Goal: Transaction & Acquisition: Download file/media

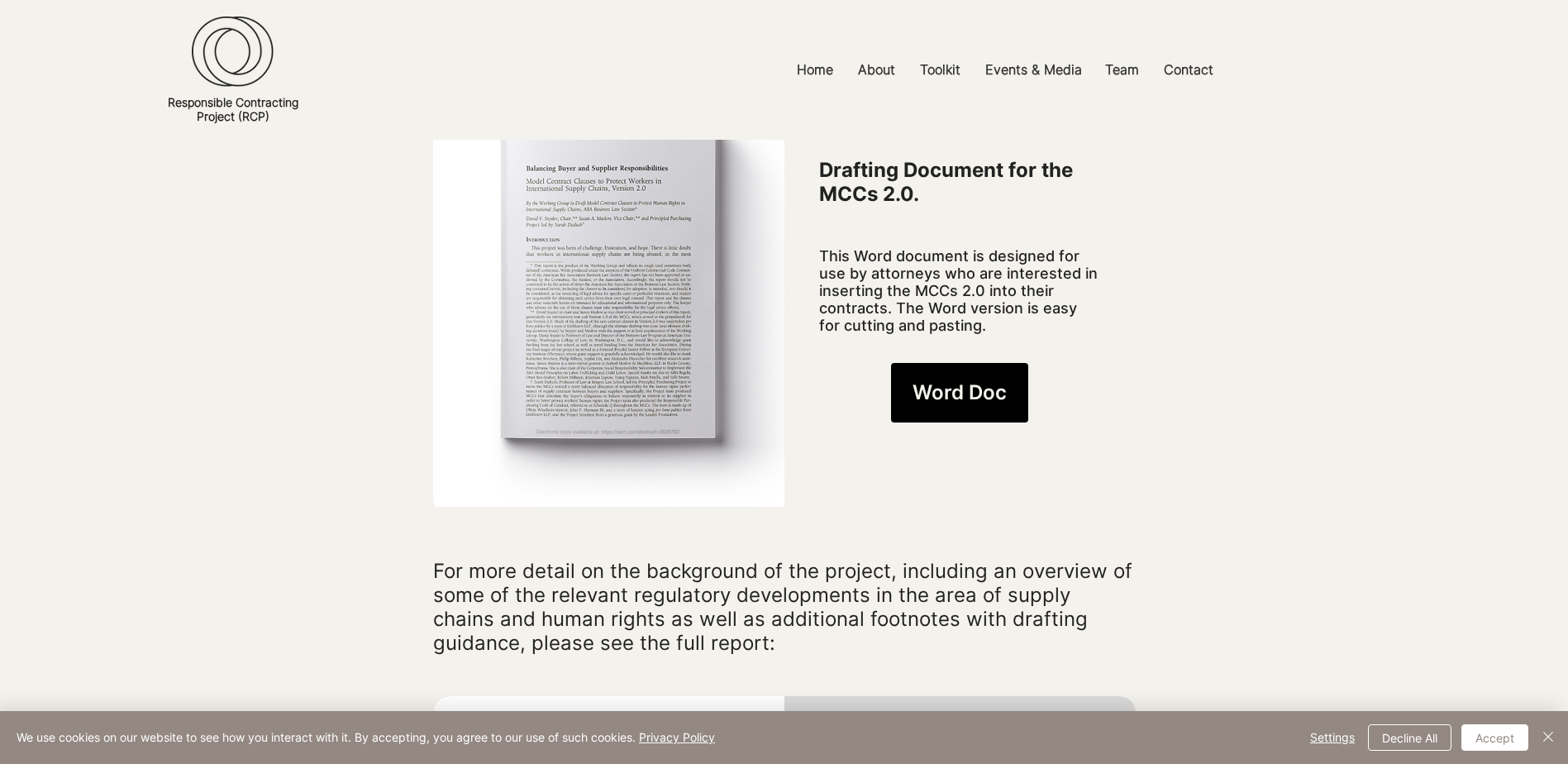
scroll to position [1240, 0]
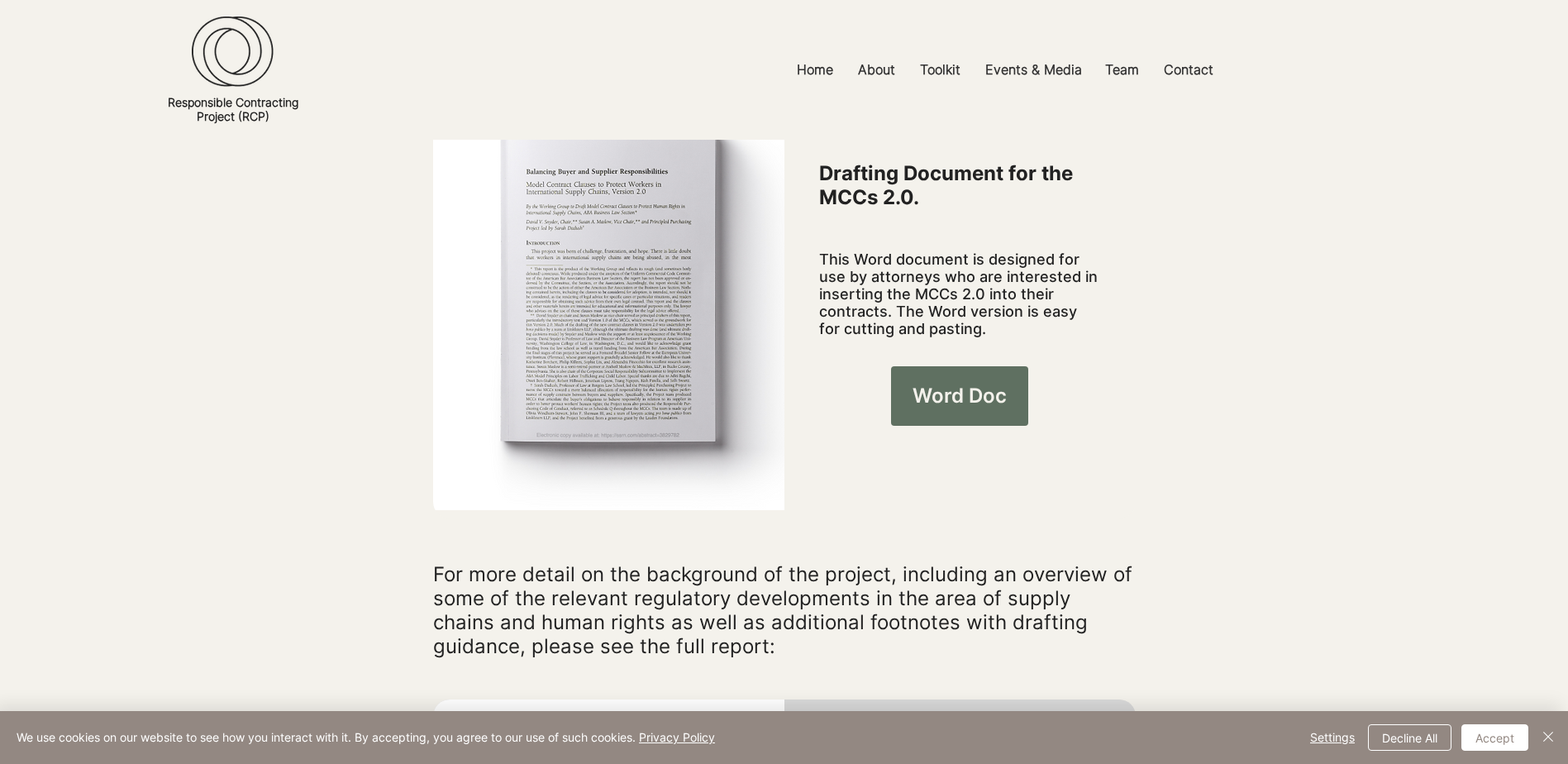
click at [936, 382] on span "Word Doc" at bounding box center [960, 396] width 95 height 28
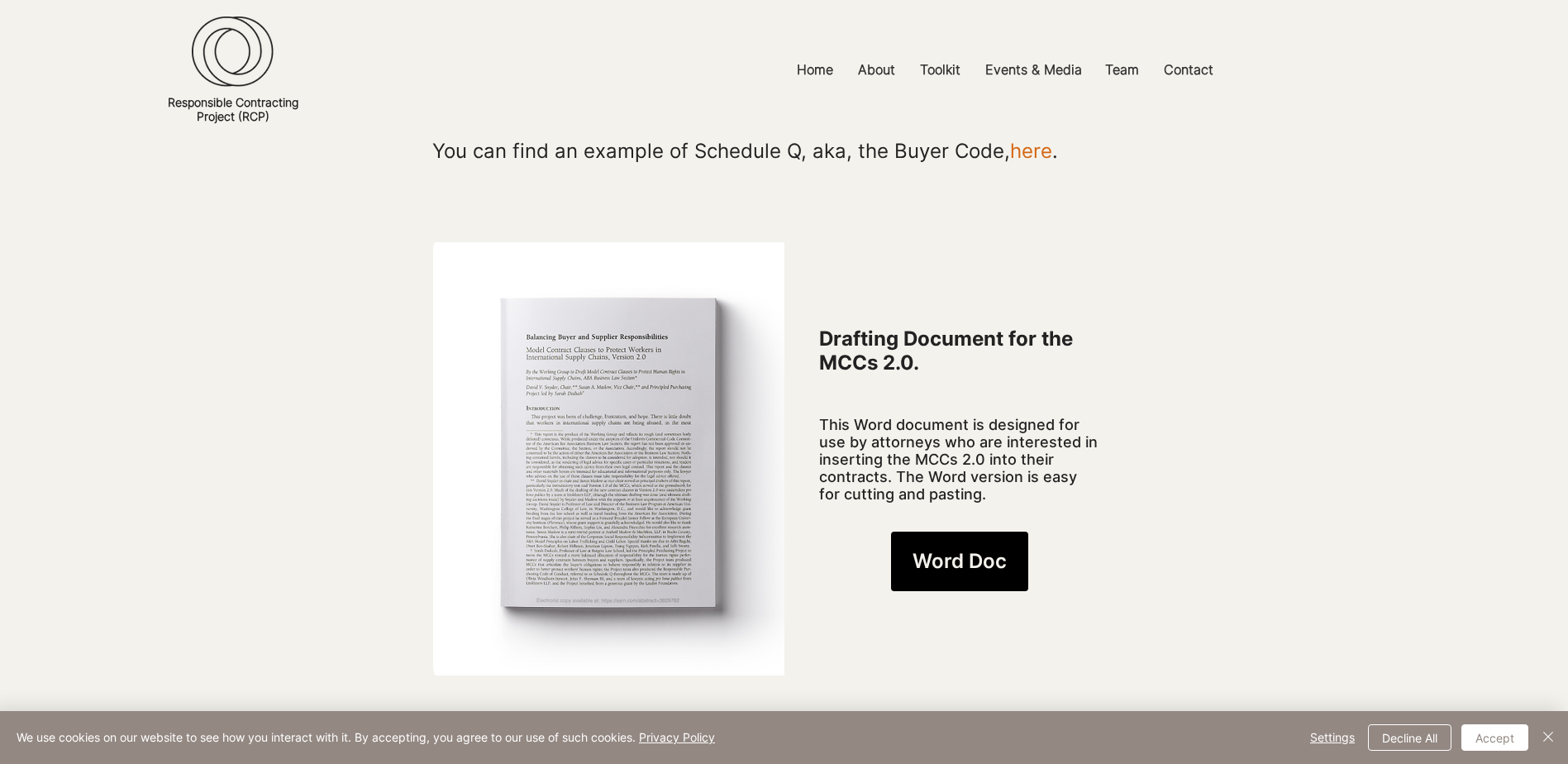
scroll to position [414, 0]
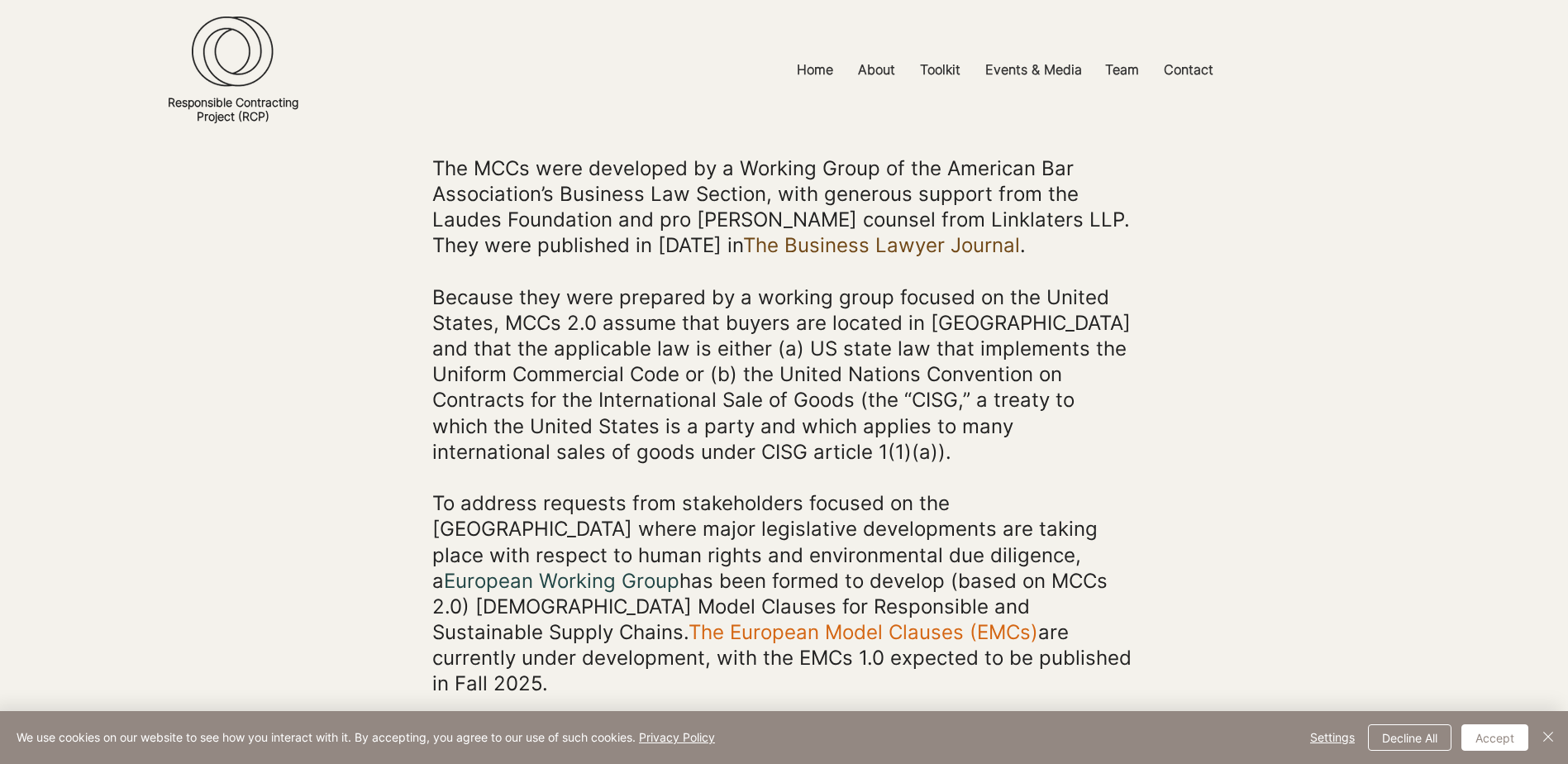
click at [1039, 620] on link "The European Model Clauses (EMCs)" at bounding box center [863, 632] width 350 height 24
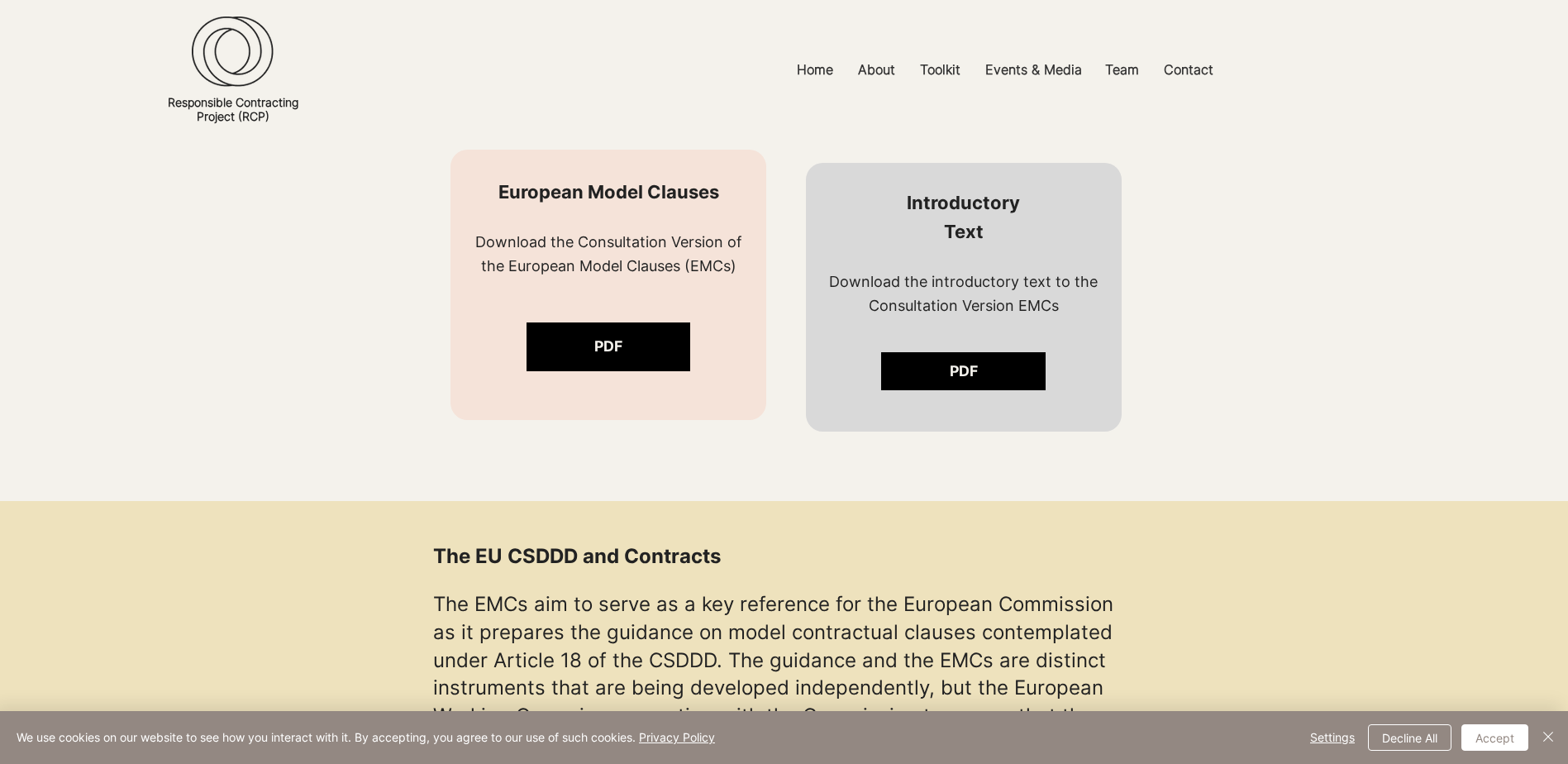
scroll to position [1075, 0]
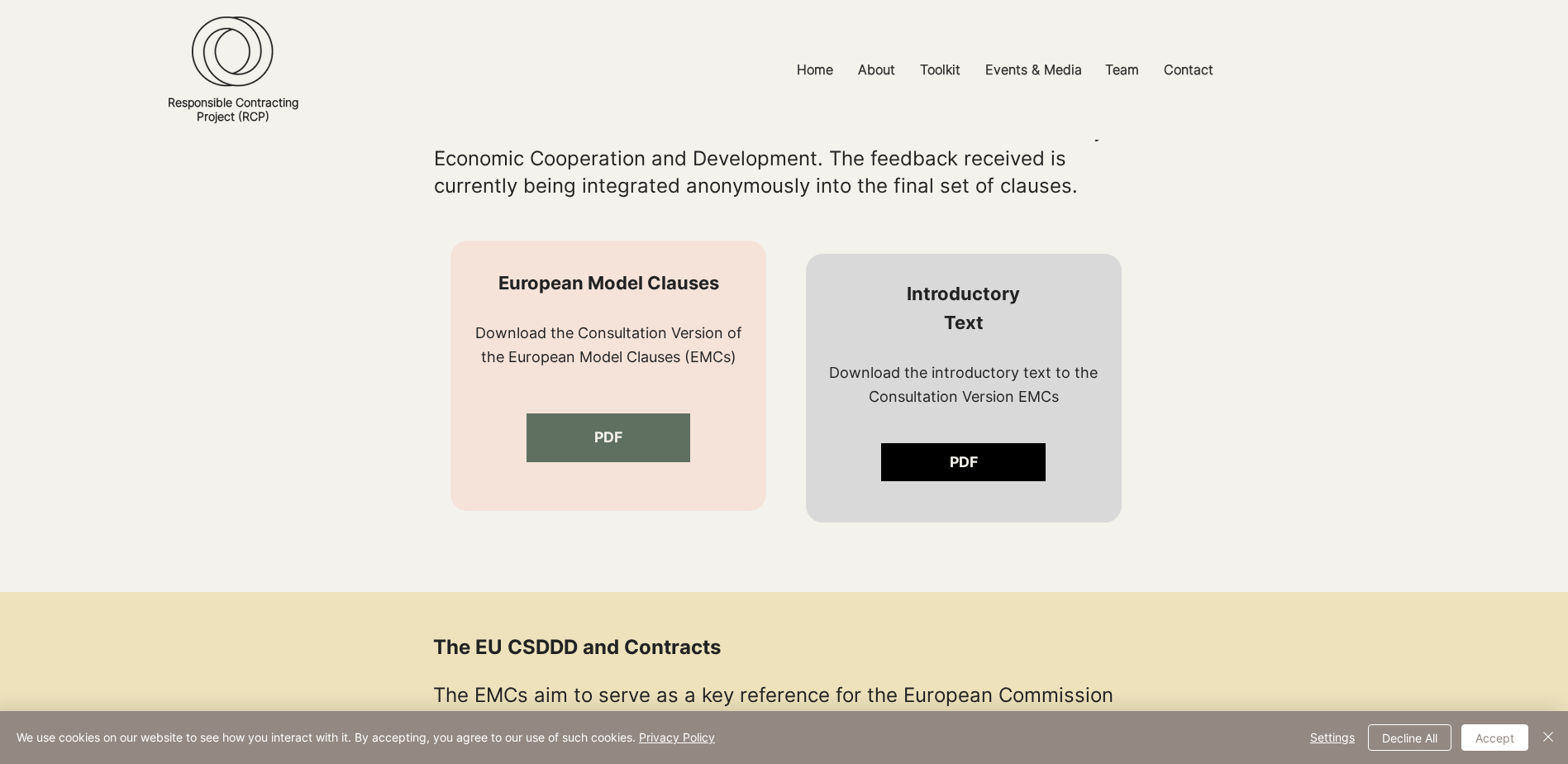
click at [614, 436] on span "PDF" at bounding box center [608, 438] width 28 height 20
click at [645, 443] on link "PDF" at bounding box center [608, 438] width 164 height 49
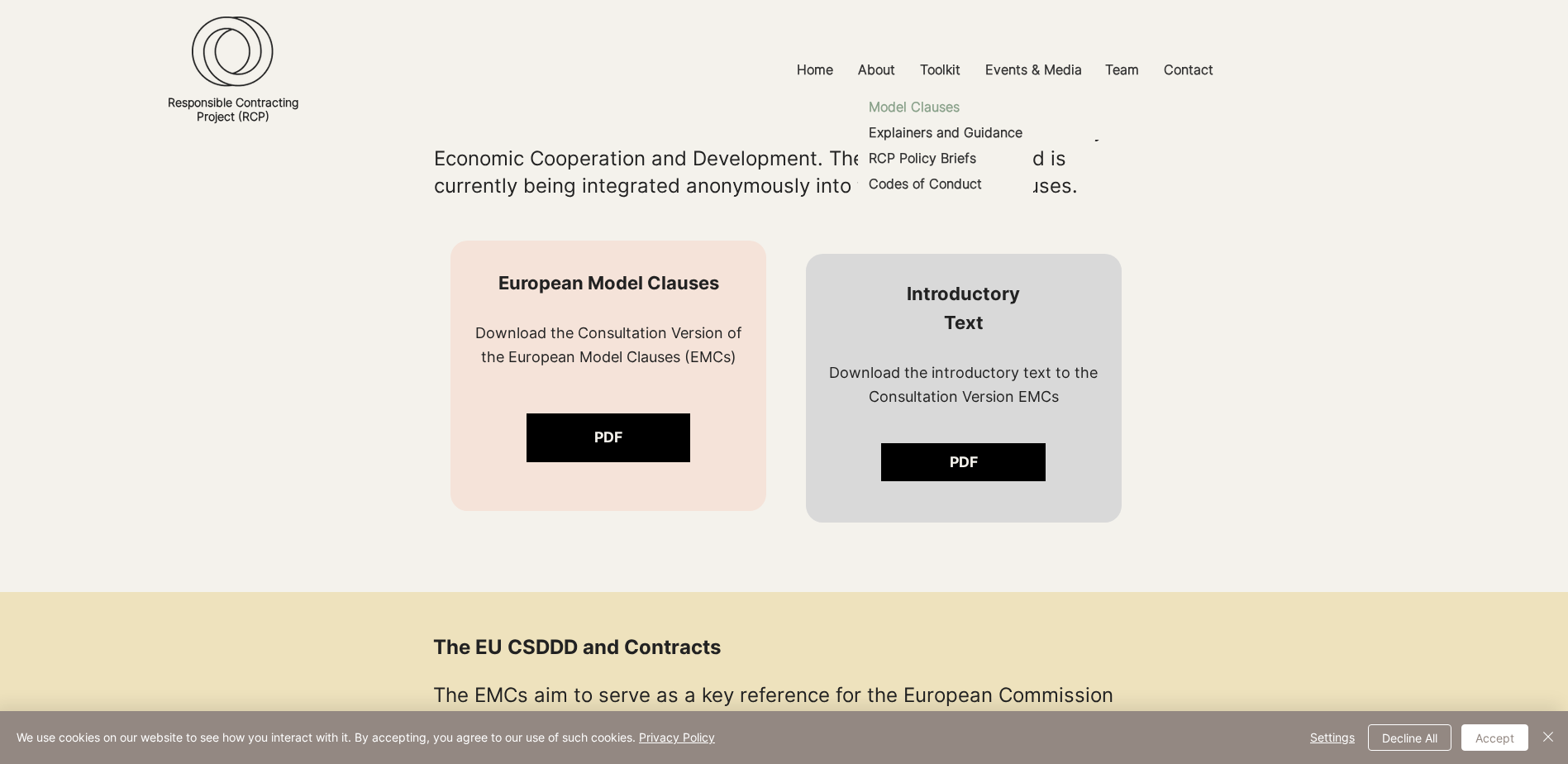
click at [933, 108] on p "Model Clauses" at bounding box center [914, 108] width 104 height 26
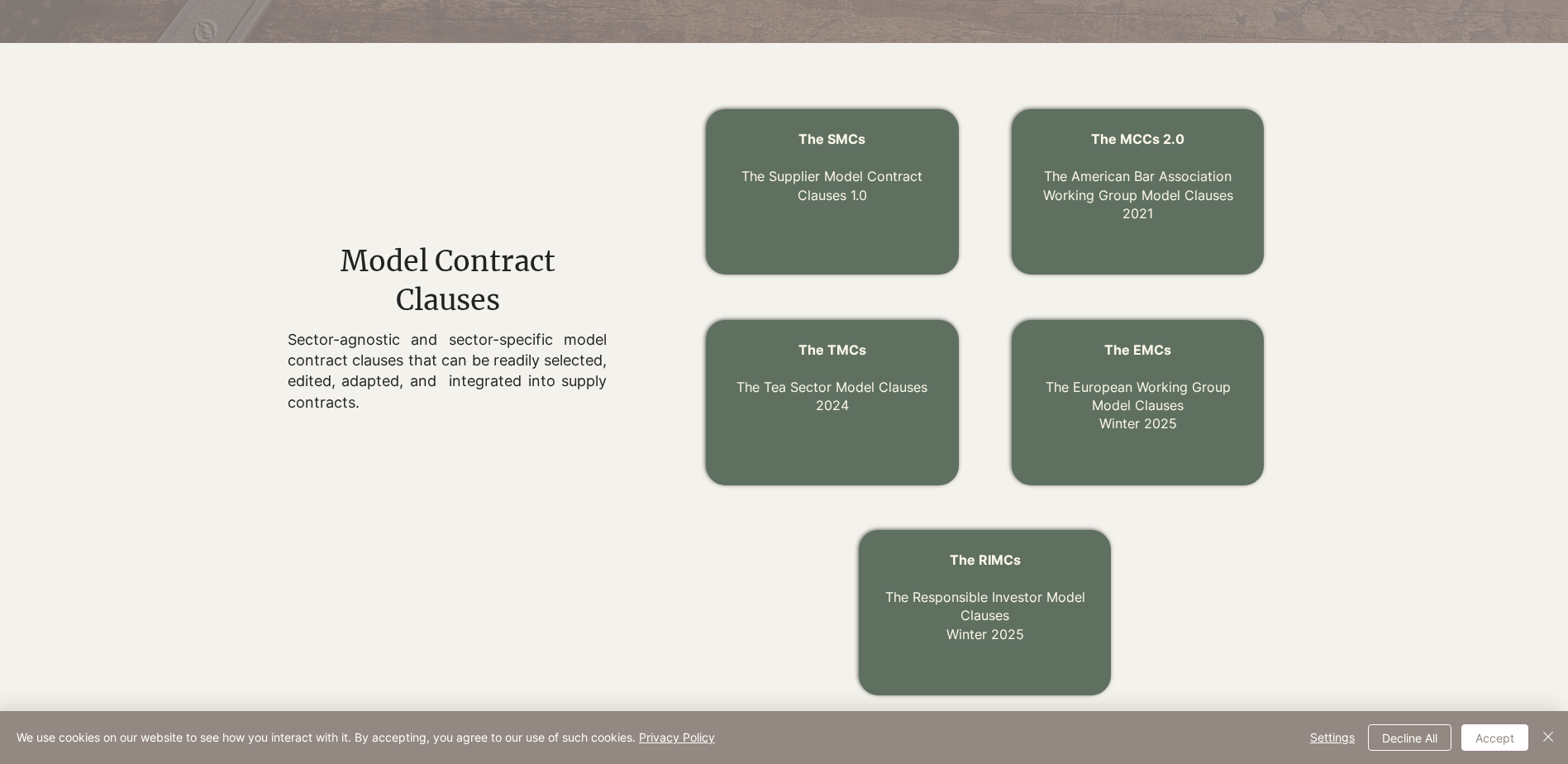
scroll to position [501, 0]
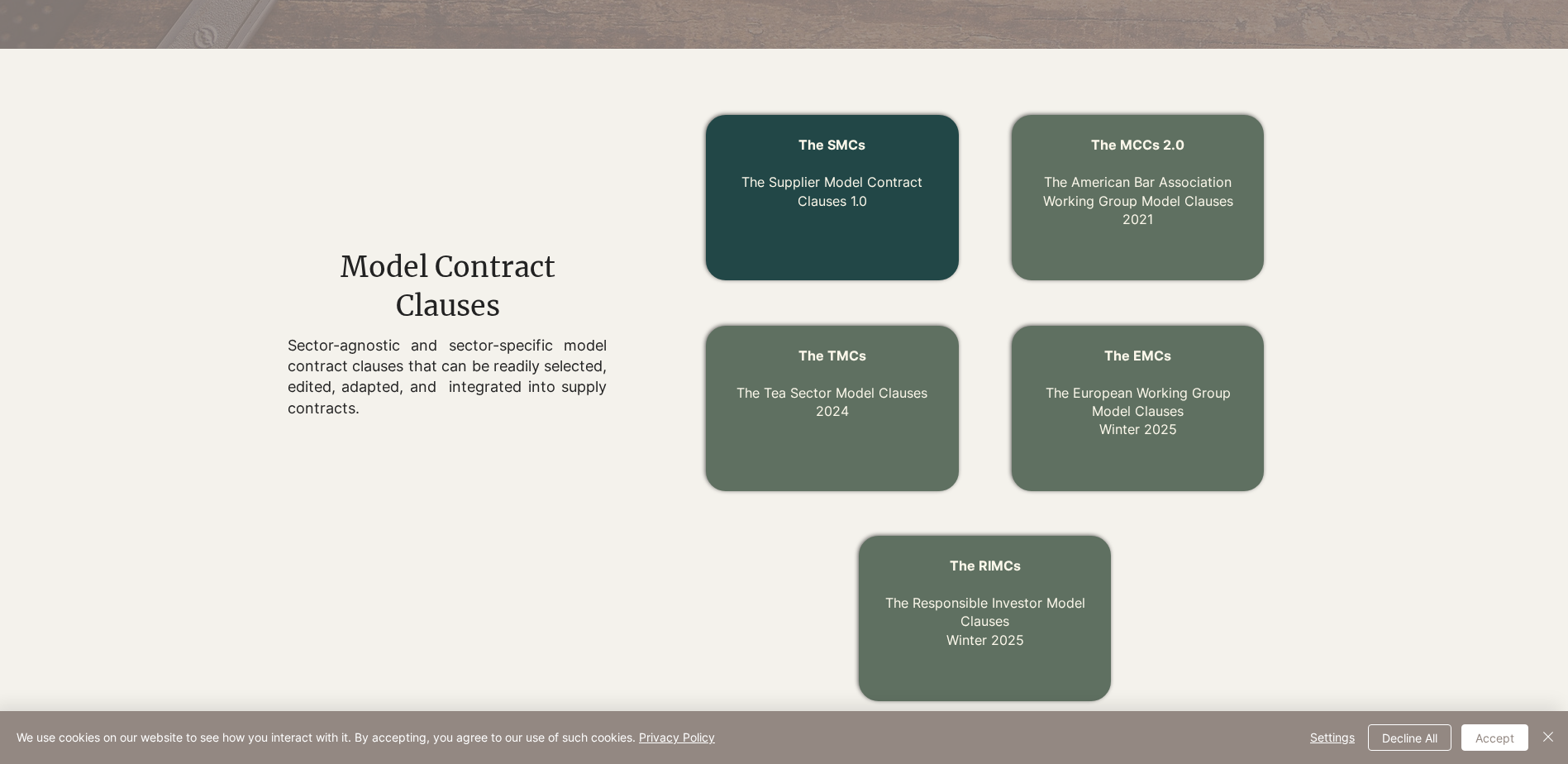
click at [860, 199] on link "The Supplier Model Contract Clauses 1.0" at bounding box center [832, 190] width 181 height 34
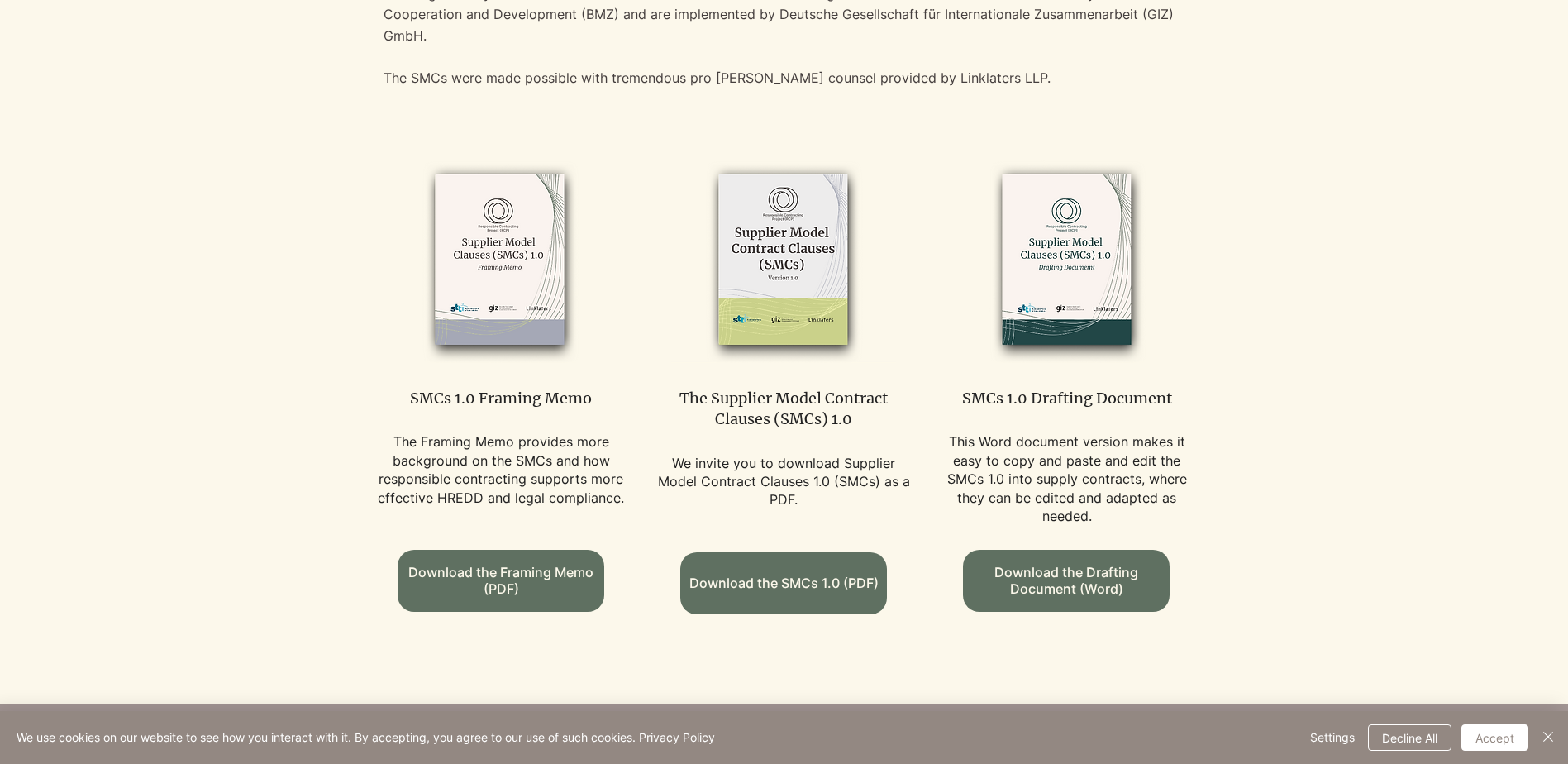
scroll to position [910, 0]
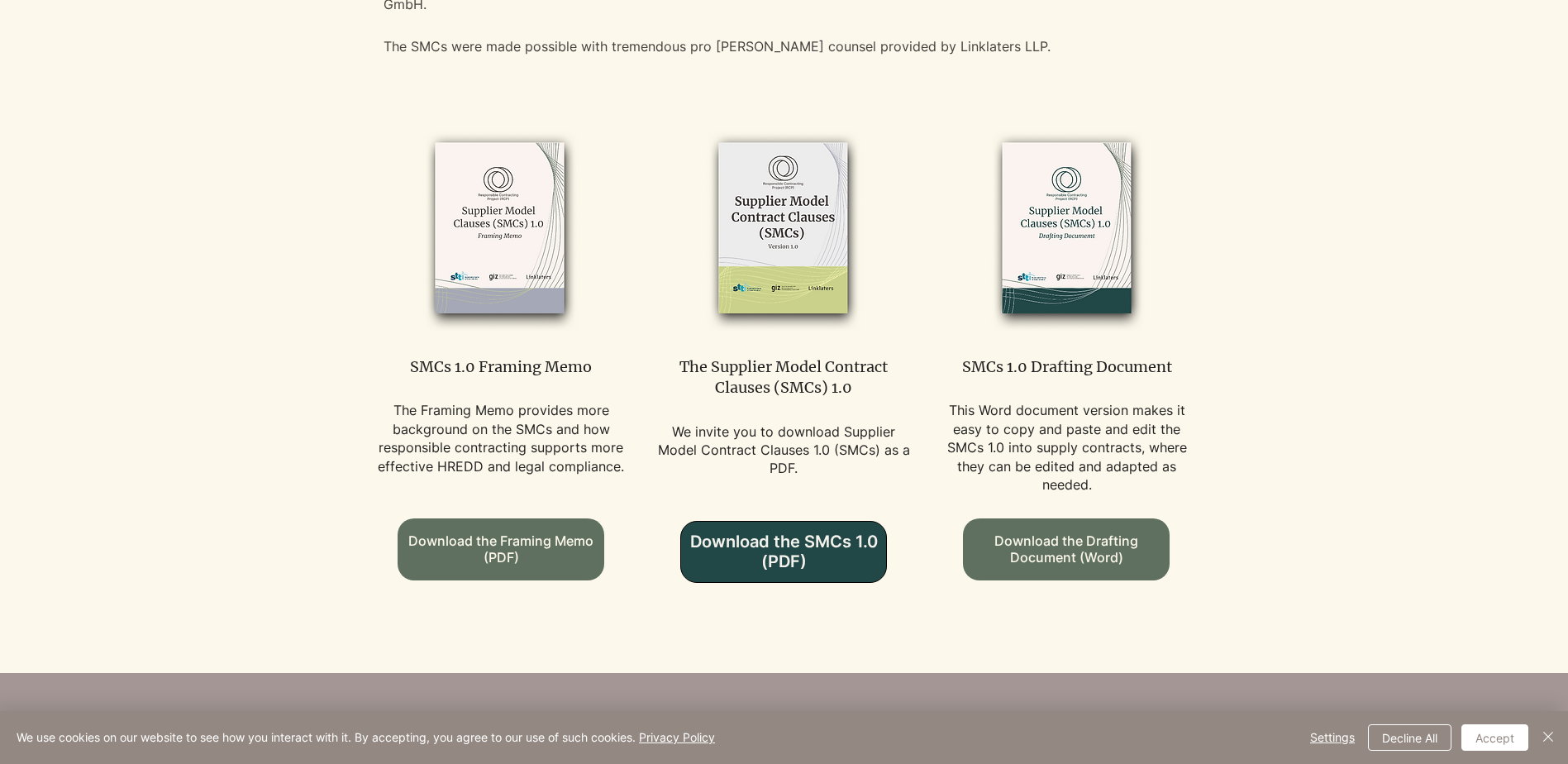
click at [803, 541] on span "Download the SMCs 1.0 (PDF)" at bounding box center [784, 551] width 205 height 40
